Goal: Use online tool/utility: Utilize a website feature to perform a specific function

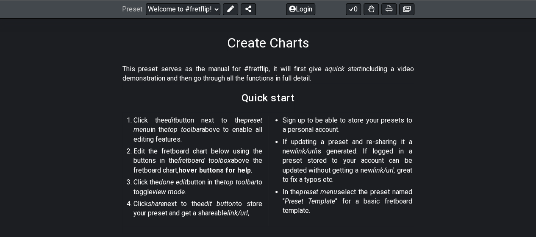
scroll to position [339, 0]
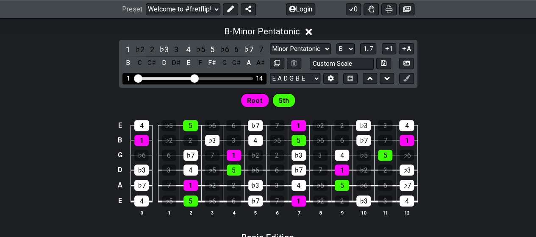
drag, startPoint x: 183, startPoint y: 76, endPoint x: 193, endPoint y: 80, distance: 10.3
click at [193, 78] on input "Visible fret range" at bounding box center [194, 78] width 120 height 0
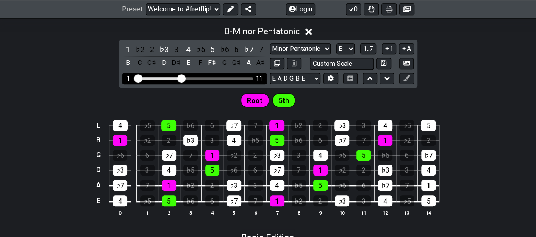
drag, startPoint x: 191, startPoint y: 78, endPoint x: 181, endPoint y: 77, distance: 9.9
click at [181, 78] on input "Visible fret range" at bounding box center [194, 78] width 120 height 0
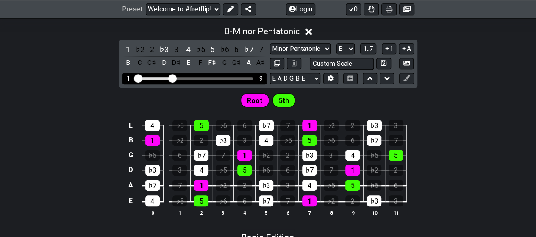
drag, startPoint x: 181, startPoint y: 77, endPoint x: 170, endPoint y: 78, distance: 11.1
click at [170, 78] on input "Visible fret range" at bounding box center [194, 78] width 120 height 0
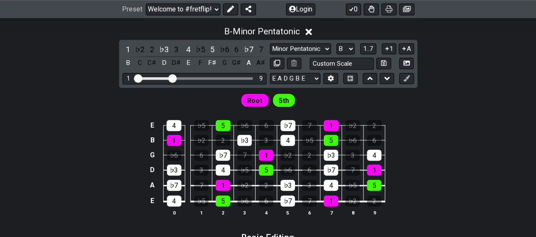
click at [283, 100] on span "5th" at bounding box center [284, 100] width 10 height 12
click at [254, 99] on span "Root" at bounding box center [254, 100] width 15 height 12
click at [329, 51] on select "Minor Pentatonic Root Minor Pentatonic Major Pentatonic Minor Blues Major Blues…" at bounding box center [300, 48] width 61 height 11
select select "Major 7th"
click at [270, 43] on select "Minor Pentatonic Root Minor Pentatonic Major Pentatonic Minor Blues Major Blues…" at bounding box center [300, 48] width 61 height 11
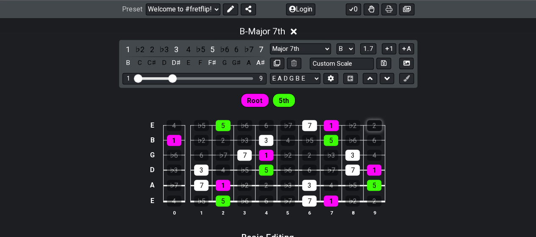
click at [370, 122] on div "2" at bounding box center [374, 125] width 15 height 11
click at [377, 122] on div "2" at bounding box center [374, 125] width 15 height 11
click at [282, 61] on button at bounding box center [277, 63] width 14 height 11
select select "Major 7th"
select select "B"
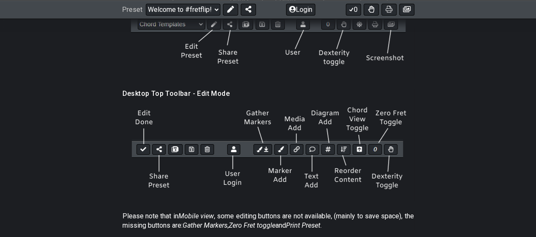
scroll to position [1229, 0]
